Goal: Task Accomplishment & Management: Complete application form

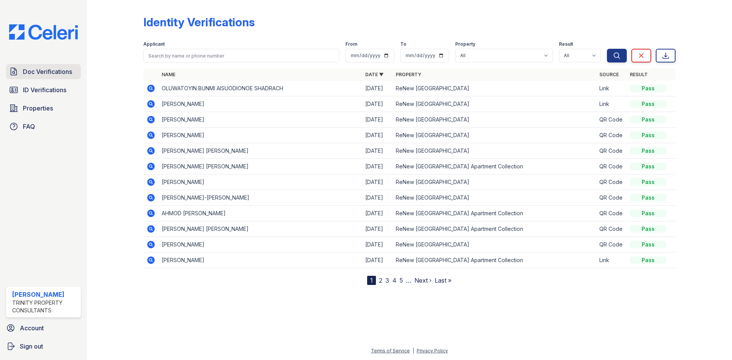
click at [42, 76] on span "Doc Verifications" at bounding box center [47, 71] width 49 height 9
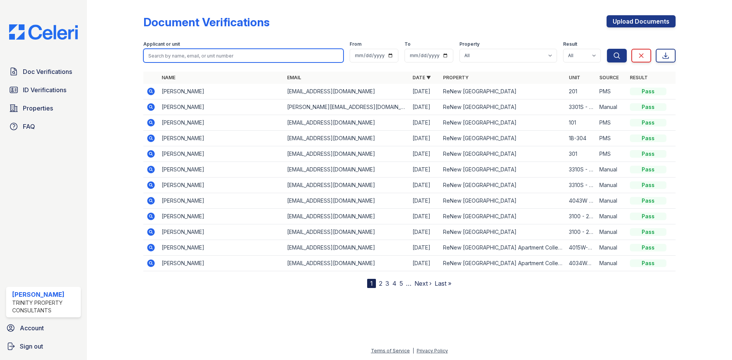
click at [192, 53] on input "search" at bounding box center [243, 56] width 200 height 14
type input "[PERSON_NAME]"
click at [607, 49] on button "Search" at bounding box center [617, 56] width 20 height 14
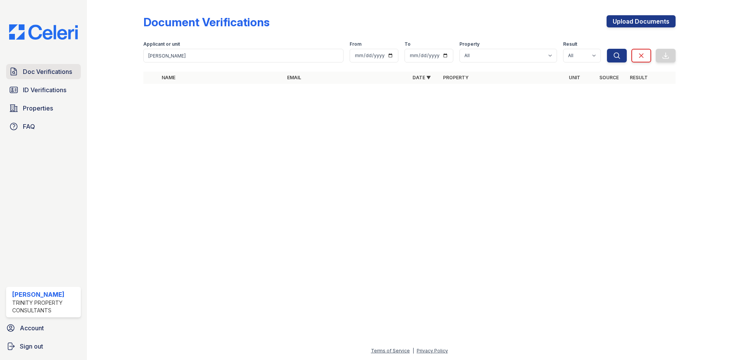
click at [52, 76] on span "Doc Verifications" at bounding box center [47, 71] width 49 height 9
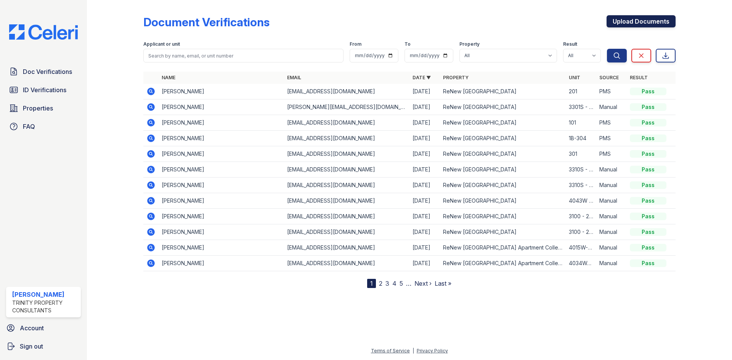
click at [623, 23] on link "Upload Documents" at bounding box center [640, 21] width 69 height 12
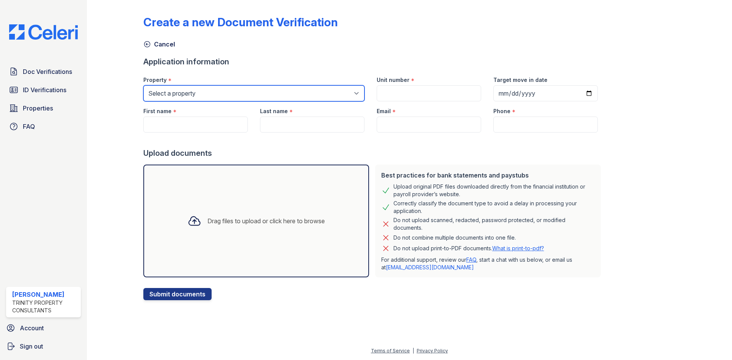
click at [213, 92] on select "Select a property [GEOGRAPHIC_DATA] Apartment Collection [GEOGRAPHIC_DATA] [GEO…" at bounding box center [253, 93] width 221 height 16
select select "141"
click at [143, 85] on select "Select a property [GEOGRAPHIC_DATA] Apartment Collection [GEOGRAPHIC_DATA] [GEO…" at bounding box center [253, 93] width 221 height 16
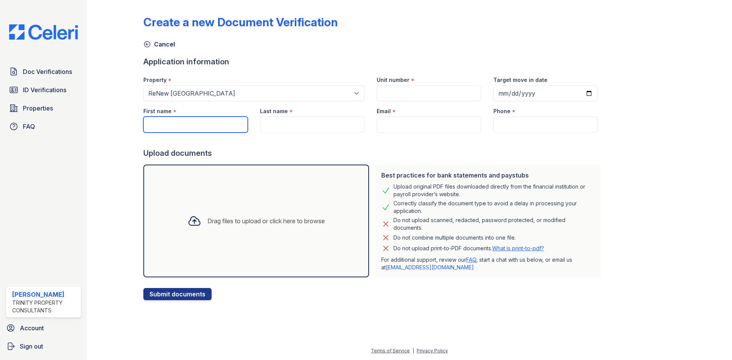
click at [212, 121] on input "First name" at bounding box center [195, 125] width 104 height 16
type input "Jack"
click at [290, 132] on input "Last name" at bounding box center [312, 125] width 104 height 16
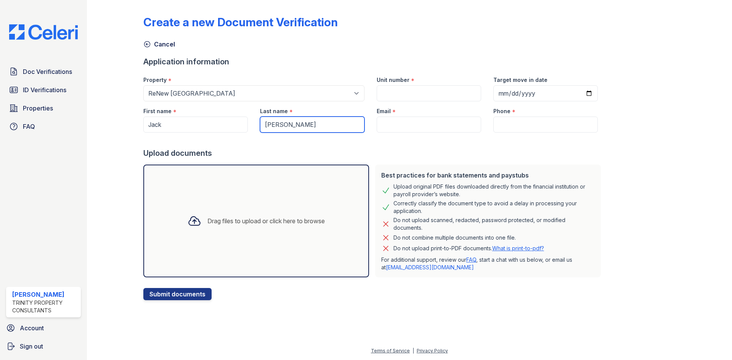
type input "[PERSON_NAME]"
click at [444, 126] on input "Email" at bounding box center [429, 125] width 104 height 16
paste input "[EMAIL_ADDRESS][DOMAIN_NAME]"
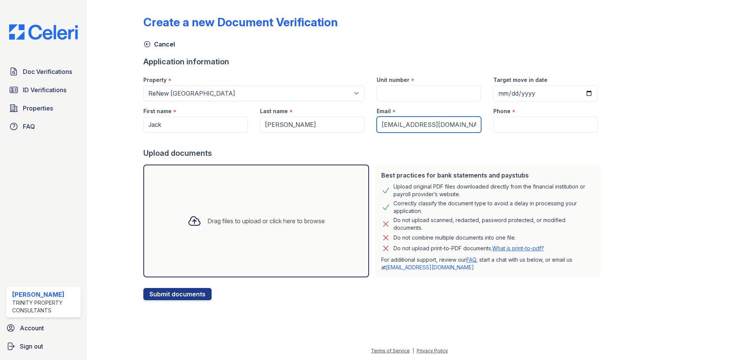
type input "[EMAIL_ADDRESS][DOMAIN_NAME]"
click at [516, 125] on input "Phone" at bounding box center [545, 125] width 104 height 16
paste input "[PHONE_NUMBER]"
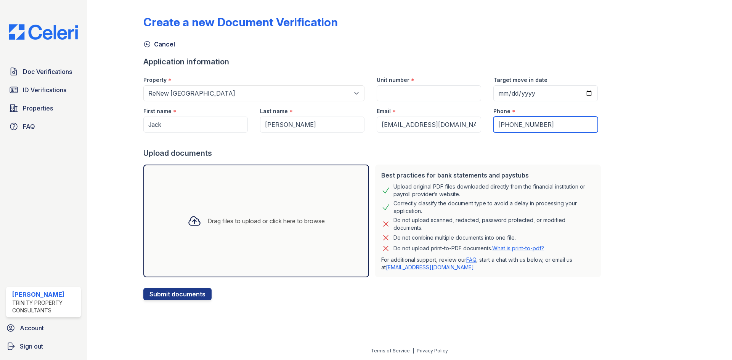
type input "[PHONE_NUMBER]"
click at [424, 89] on input "Unit number" at bounding box center [429, 93] width 104 height 16
paste input "3008 - 103"
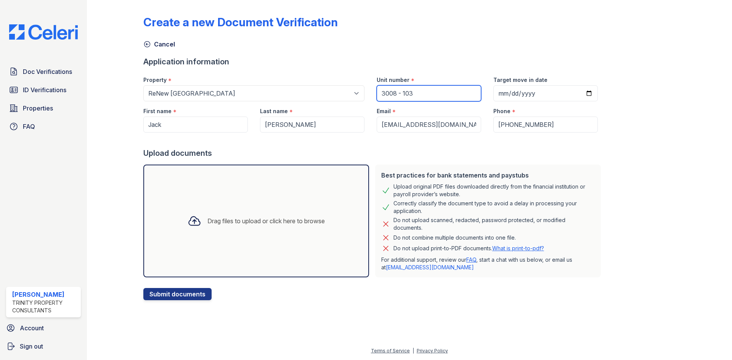
type input "3008 - 103"
click at [324, 217] on div "Drag files to upload or click here to browse" at bounding box center [265, 221] width 117 height 9
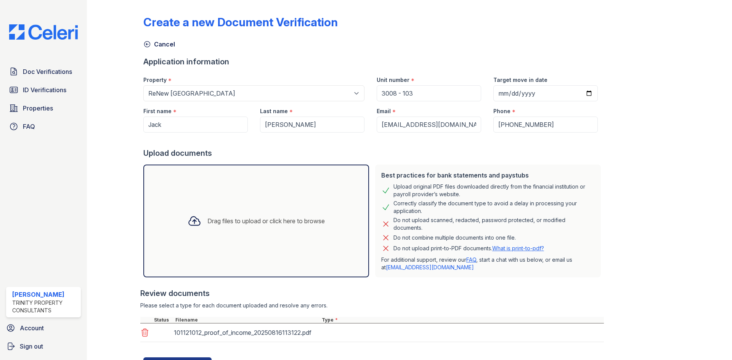
click at [261, 241] on div "Drag files to upload or click here to browse" at bounding box center [256, 221] width 226 height 113
click at [328, 228] on div "Drag files to upload or click here to browse" at bounding box center [255, 221] width 149 height 26
click at [287, 234] on div "Drag files to upload or click here to browse" at bounding box center [256, 221] width 226 height 113
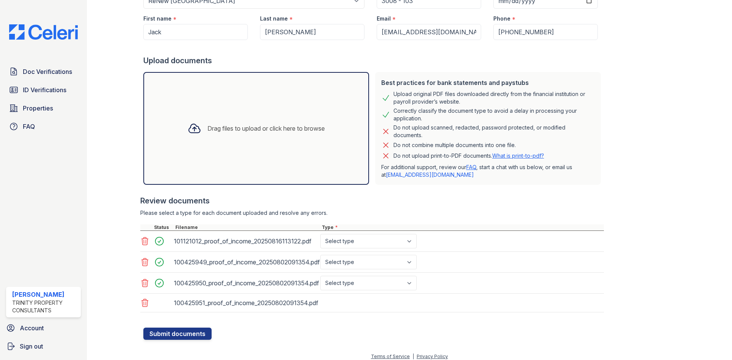
scroll to position [98, 0]
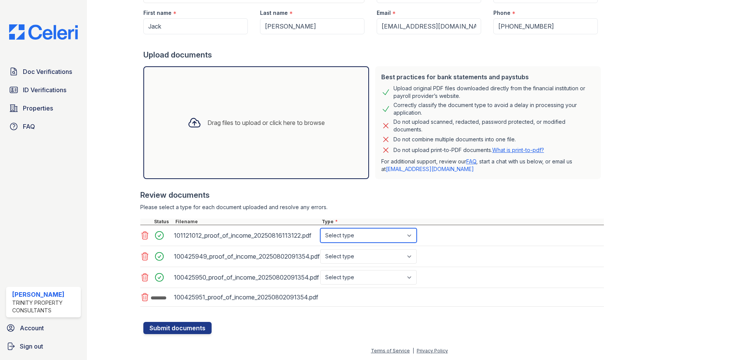
click at [356, 233] on select "Select type Paystub Bank Statement Offer Letter Tax Documents Benefit Award Let…" at bounding box center [368, 235] width 96 height 14
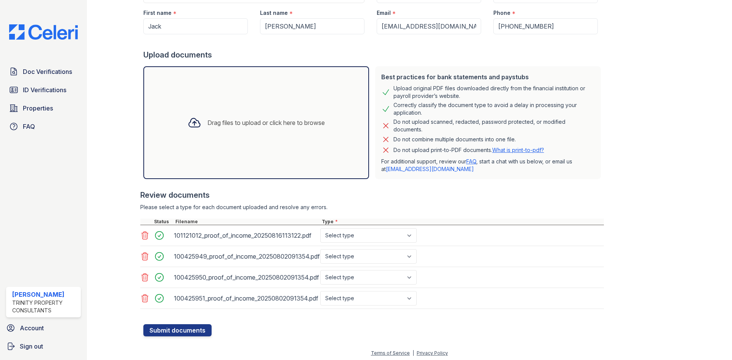
click at [339, 226] on div "101121012_proof_of_income_20250816113122.pdf Select type Paystub Bank Statement…" at bounding box center [371, 235] width 463 height 21
click at [340, 239] on select "Select type Paystub Bank Statement Offer Letter Tax Documents Benefit Award Let…" at bounding box center [368, 235] width 96 height 14
select select "paystub"
click at [320, 228] on select "Select type Paystub Bank Statement Offer Letter Tax Documents Benefit Award Let…" at bounding box center [368, 235] width 96 height 14
click at [340, 256] on select "Select type Paystub Bank Statement Offer Letter Tax Documents Benefit Award Let…" at bounding box center [368, 256] width 96 height 14
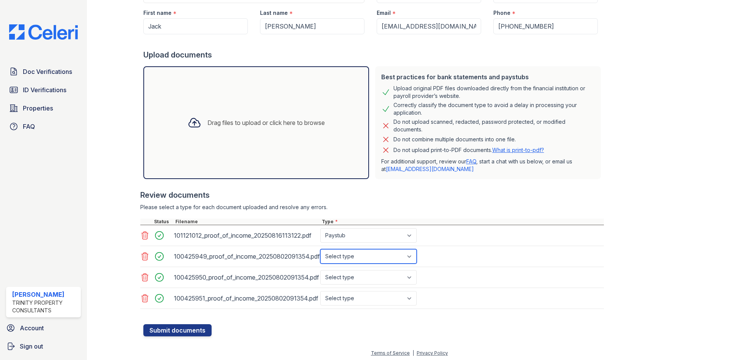
select select "paystub"
click at [320, 249] on select "Select type Paystub Bank Statement Offer Letter Tax Documents Benefit Award Let…" at bounding box center [368, 256] width 96 height 14
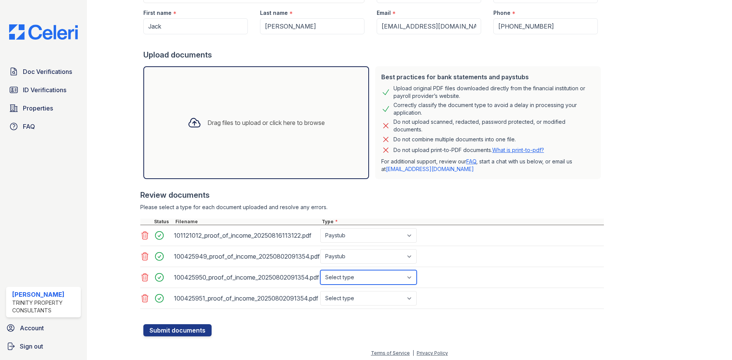
drag, startPoint x: 343, startPoint y: 275, endPoint x: 342, endPoint y: 281, distance: 6.2
click at [343, 275] on select "Select type Paystub Bank Statement Offer Letter Tax Documents Benefit Award Let…" at bounding box center [368, 277] width 96 height 14
select select "paystub"
click at [320, 270] on select "Select type Paystub Bank Statement Offer Letter Tax Documents Benefit Award Let…" at bounding box center [368, 277] width 96 height 14
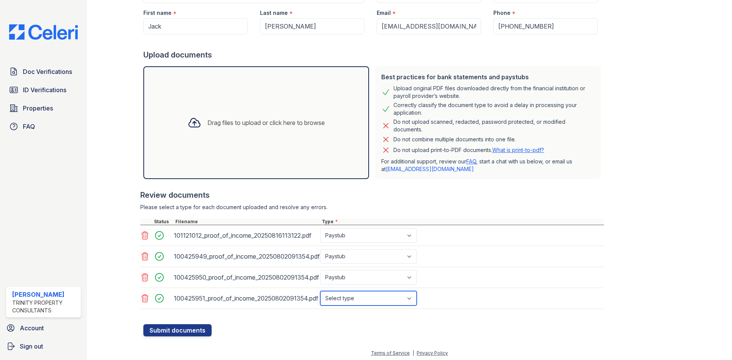
drag, startPoint x: 344, startPoint y: 295, endPoint x: 343, endPoint y: 292, distance: 3.9
click at [344, 295] on select "Select type Paystub Bank Statement Offer Letter Tax Documents Benefit Award Let…" at bounding box center [368, 298] width 96 height 14
select select "paystub"
click at [320, 291] on select "Select type Paystub Bank Statement Offer Letter Tax Documents Benefit Award Let…" at bounding box center [368, 298] width 96 height 14
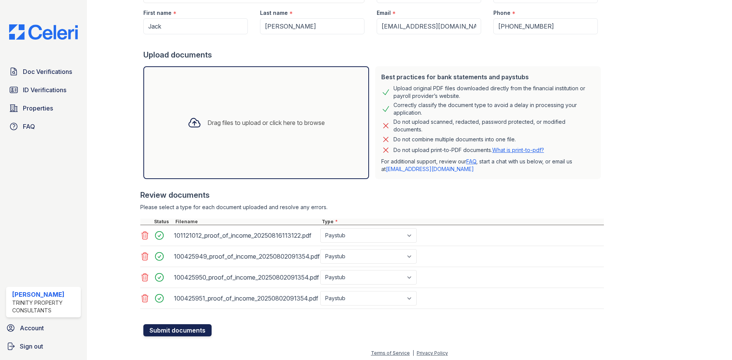
click at [199, 326] on button "Submit documents" at bounding box center [177, 330] width 68 height 12
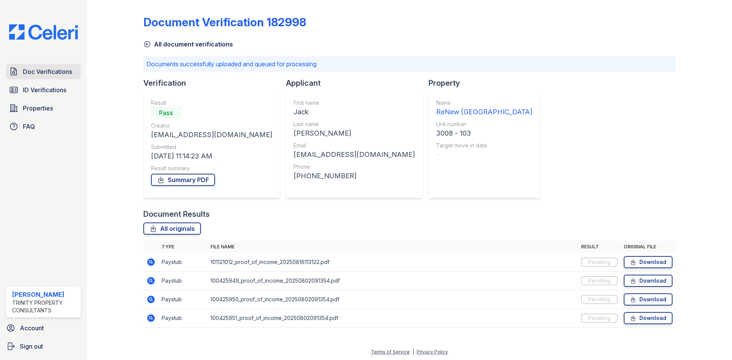
click at [32, 74] on span "Doc Verifications" at bounding box center [47, 71] width 49 height 9
